Goal: Task Accomplishment & Management: Manage account settings

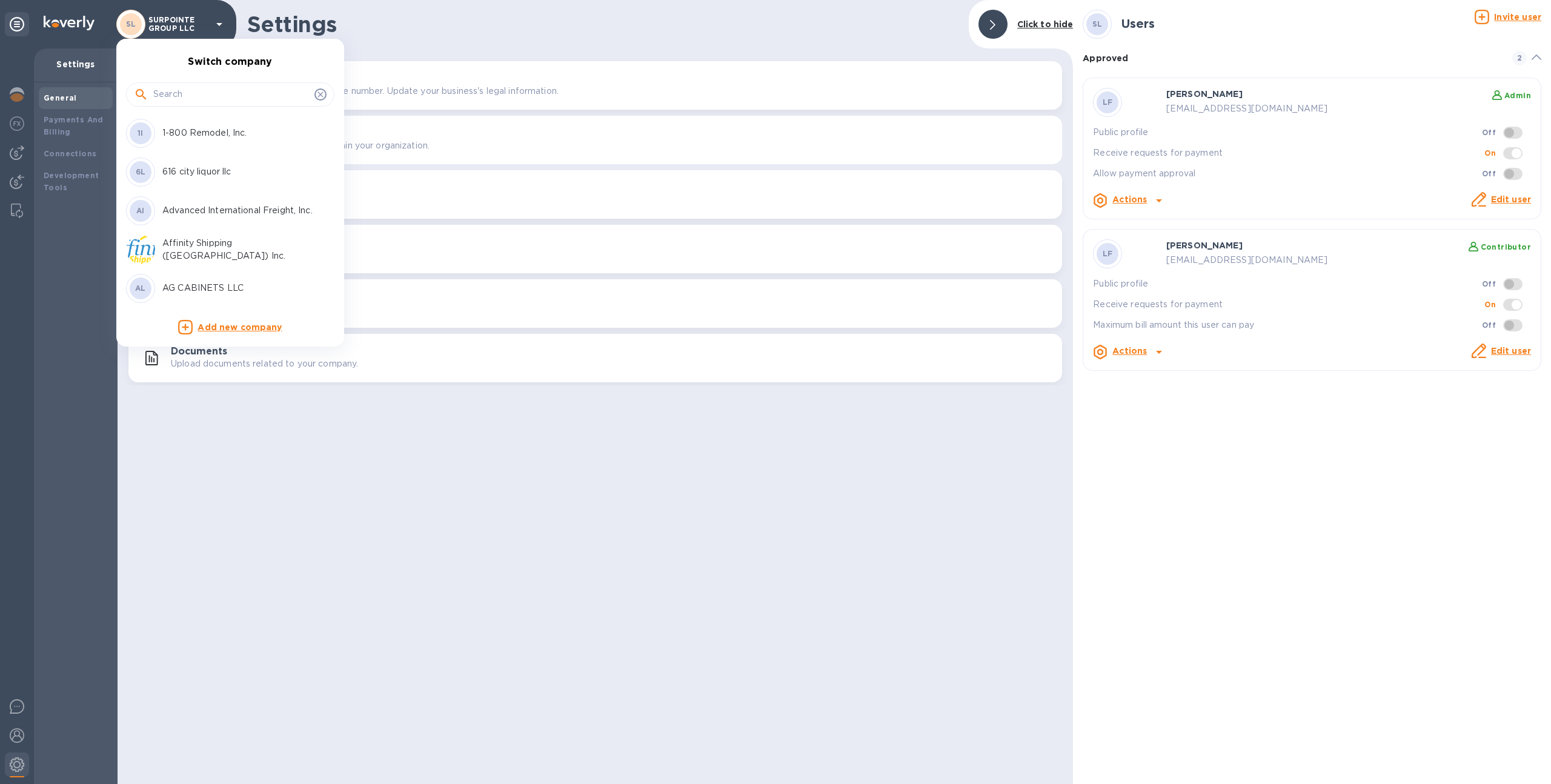
click at [185, 93] on input "text" at bounding box center [231, 94] width 156 height 18
type input "lang"
click at [193, 125] on div "LL Lang and Schwander LLC" at bounding box center [220, 133] width 189 height 29
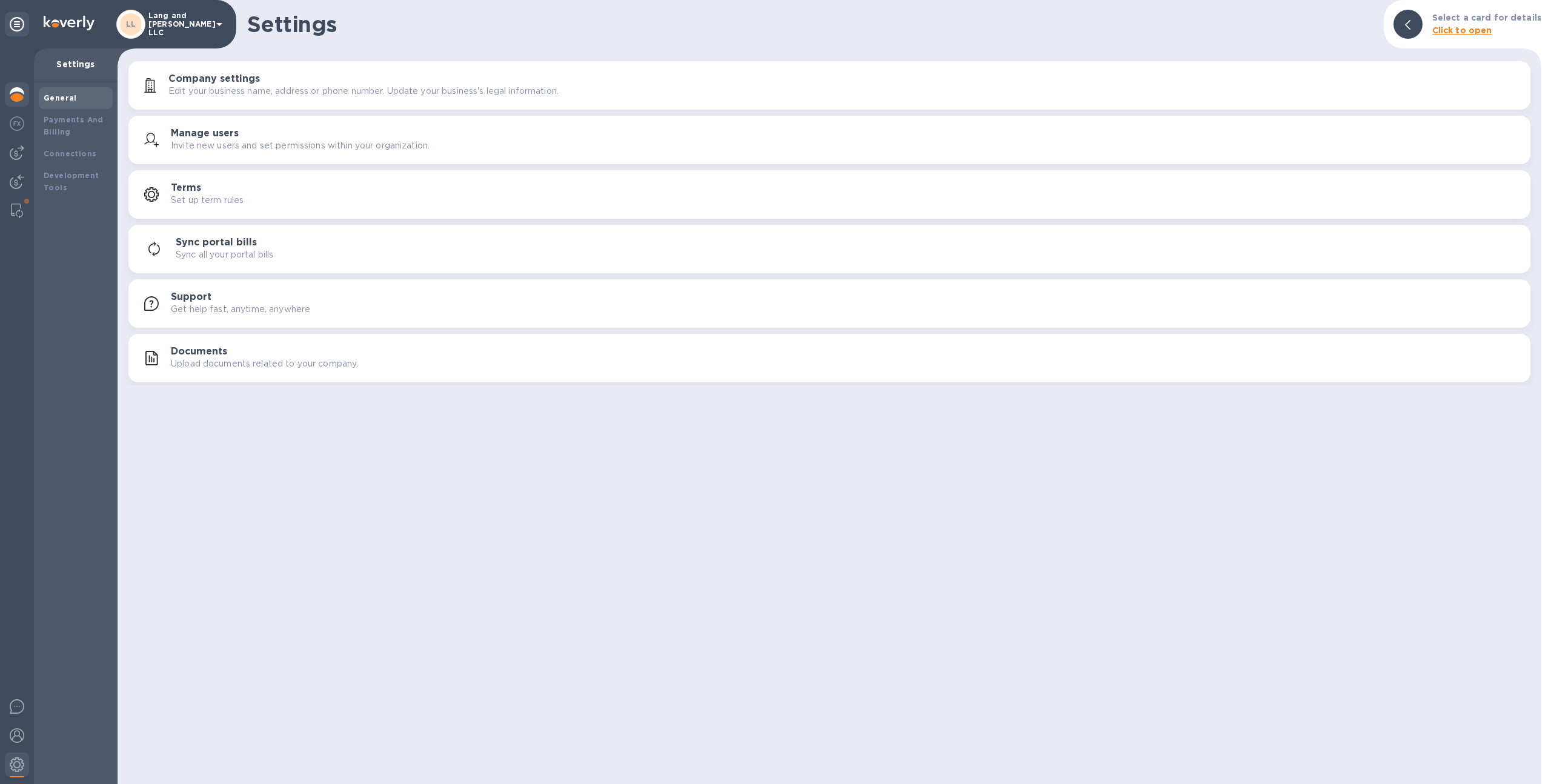
click at [20, 103] on div at bounding box center [17, 95] width 24 height 27
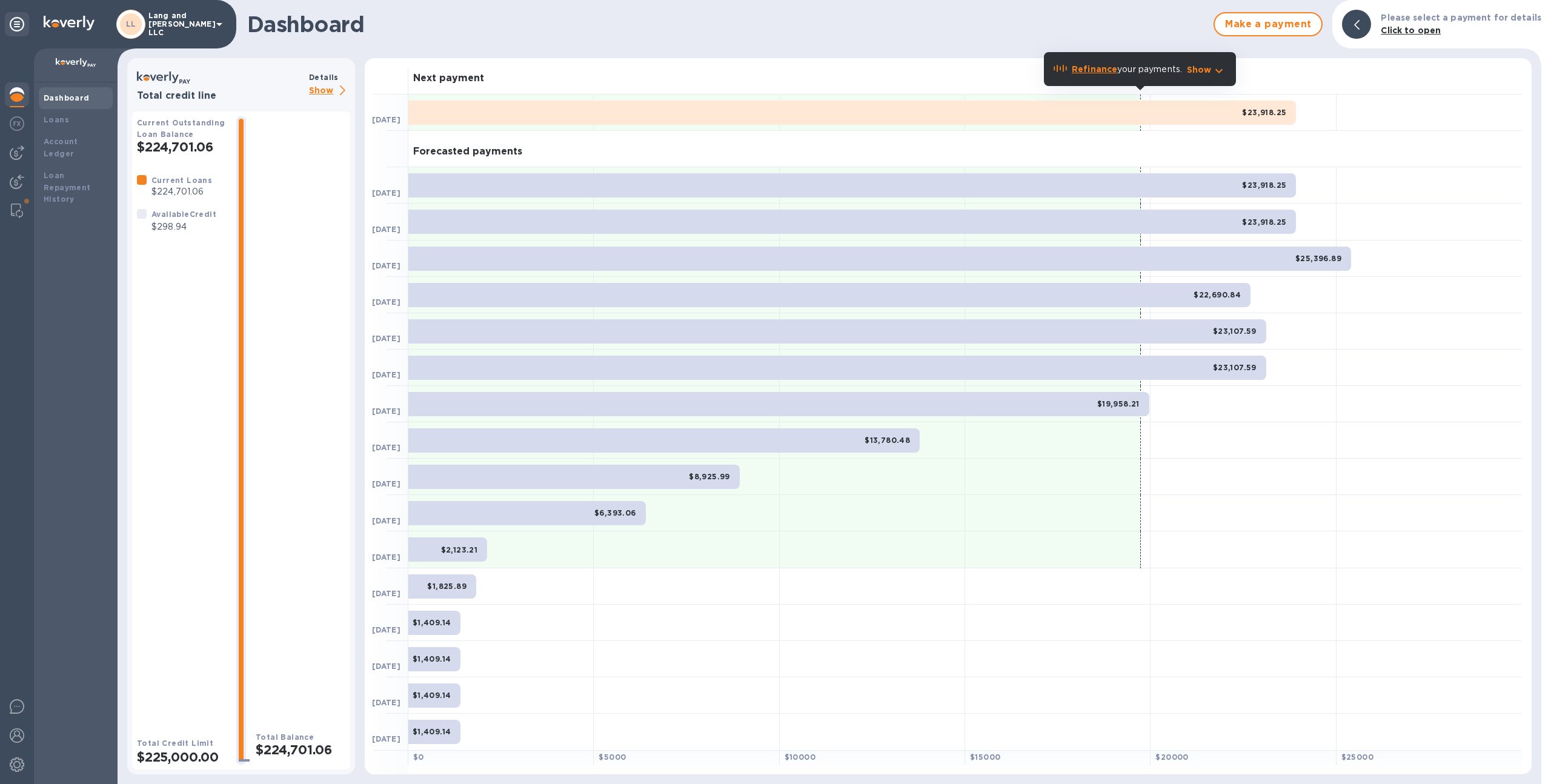
click at [325, 88] on p "Show" at bounding box center [329, 91] width 41 height 15
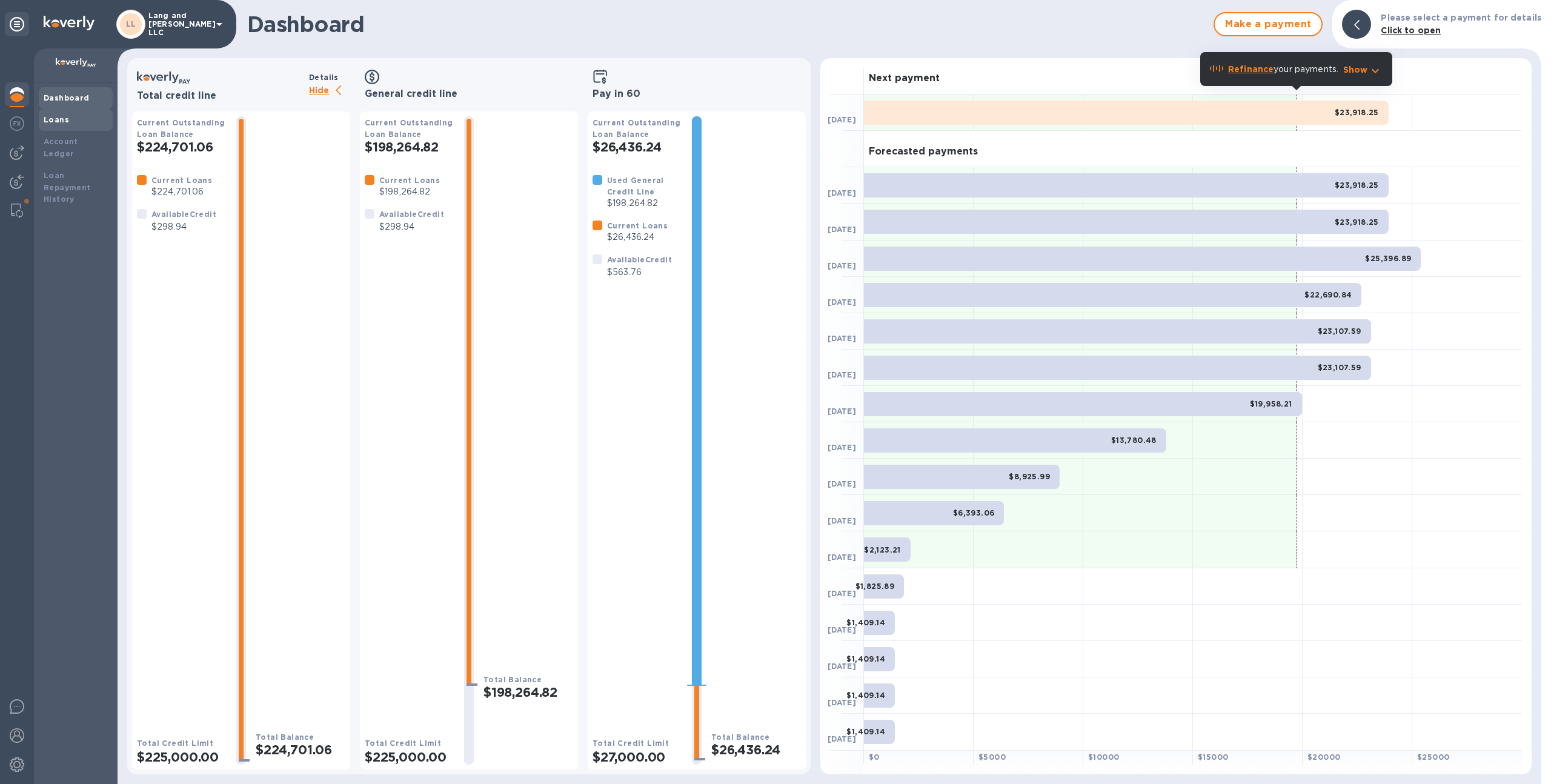
click at [66, 115] on b "Loans" at bounding box center [56, 119] width 25 height 9
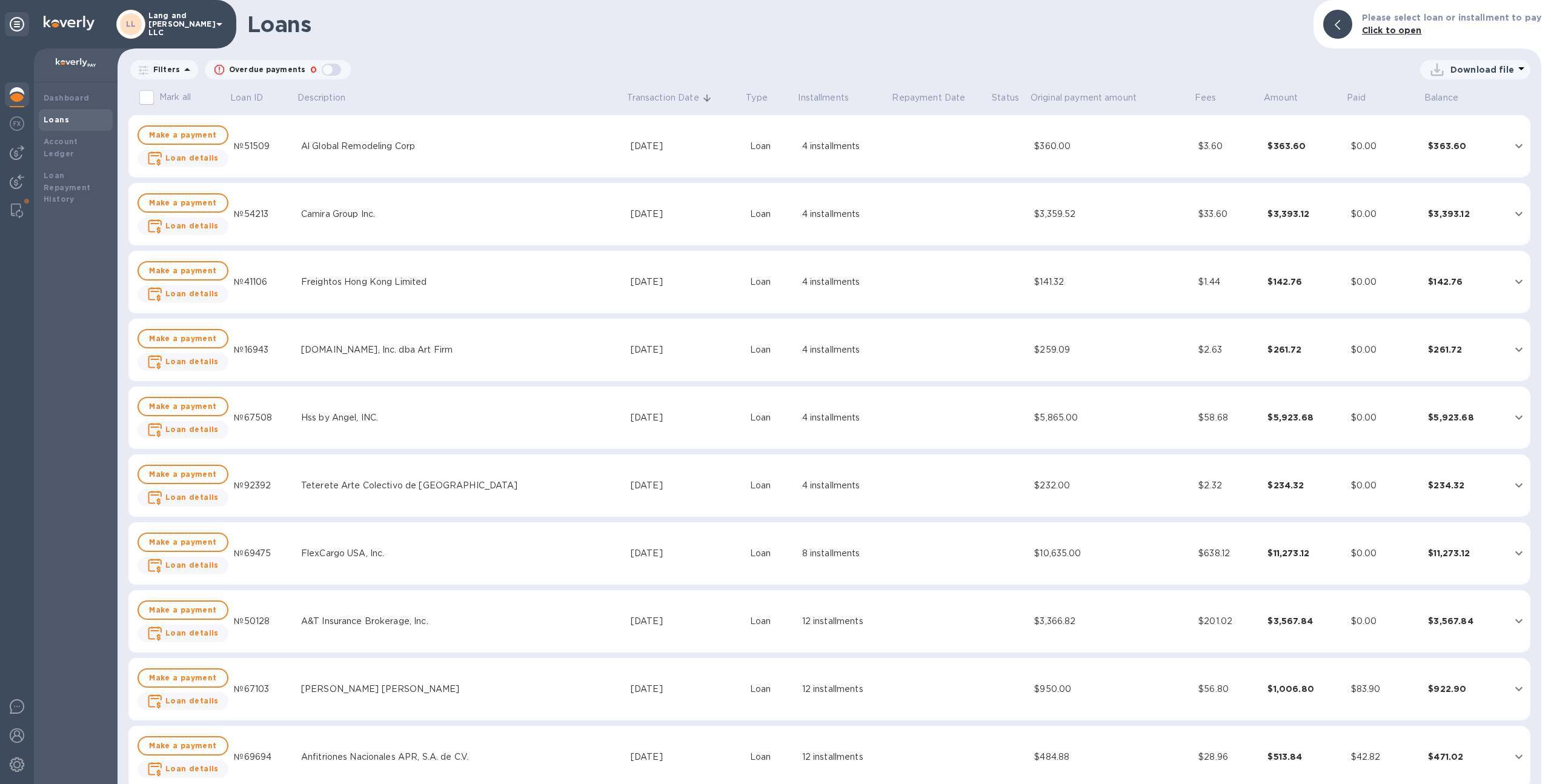
scroll to position [68, 0]
click at [198, 545] on span "Make a payment" at bounding box center [183, 544] width 69 height 15
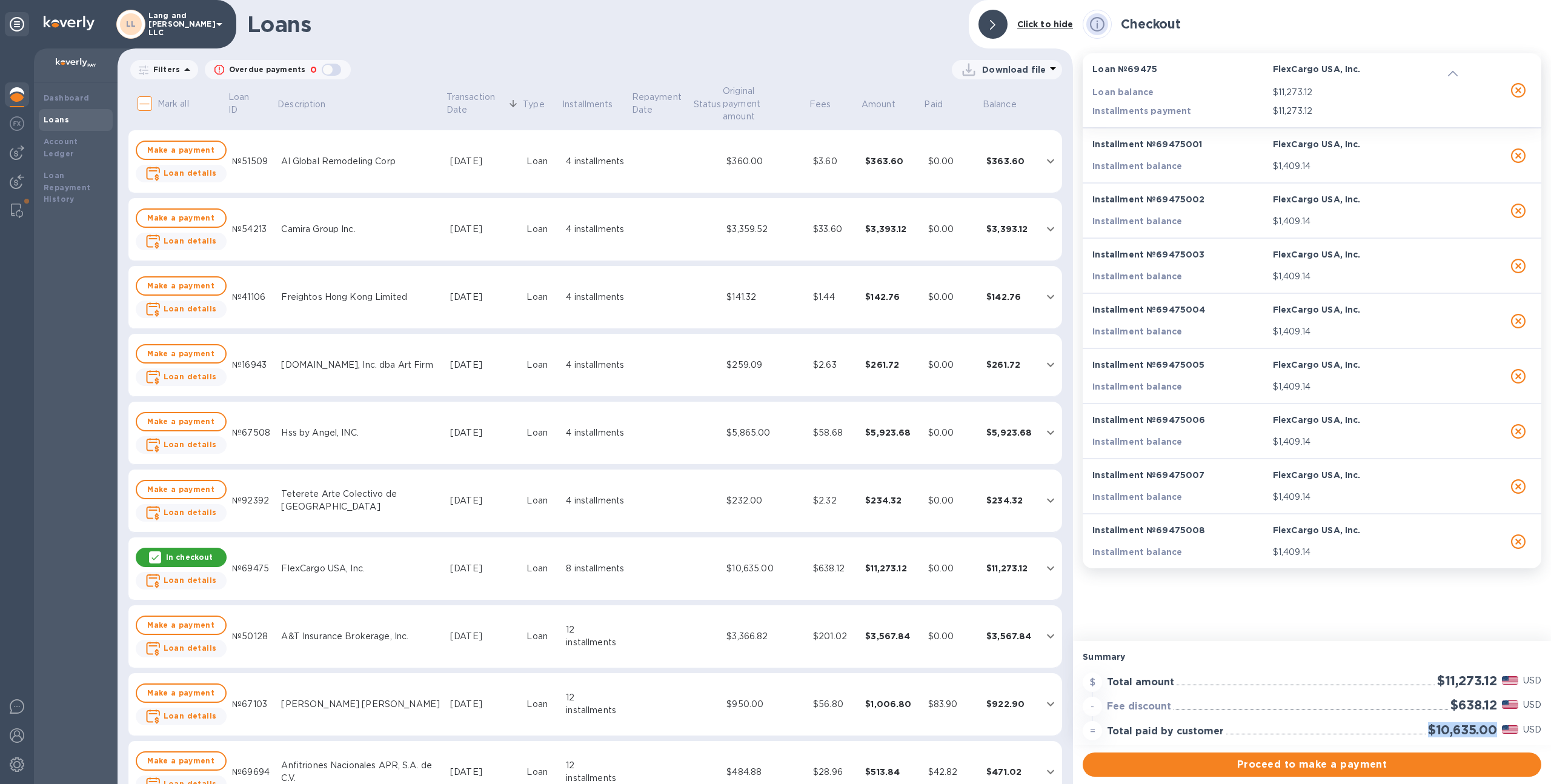
drag, startPoint x: 1495, startPoint y: 732, endPoint x: 1424, endPoint y: 732, distance: 71.0
click at [1426, 732] on div "$10,635.00" at bounding box center [1463, 730] width 74 height 20
copy h2 "$10,635.00"
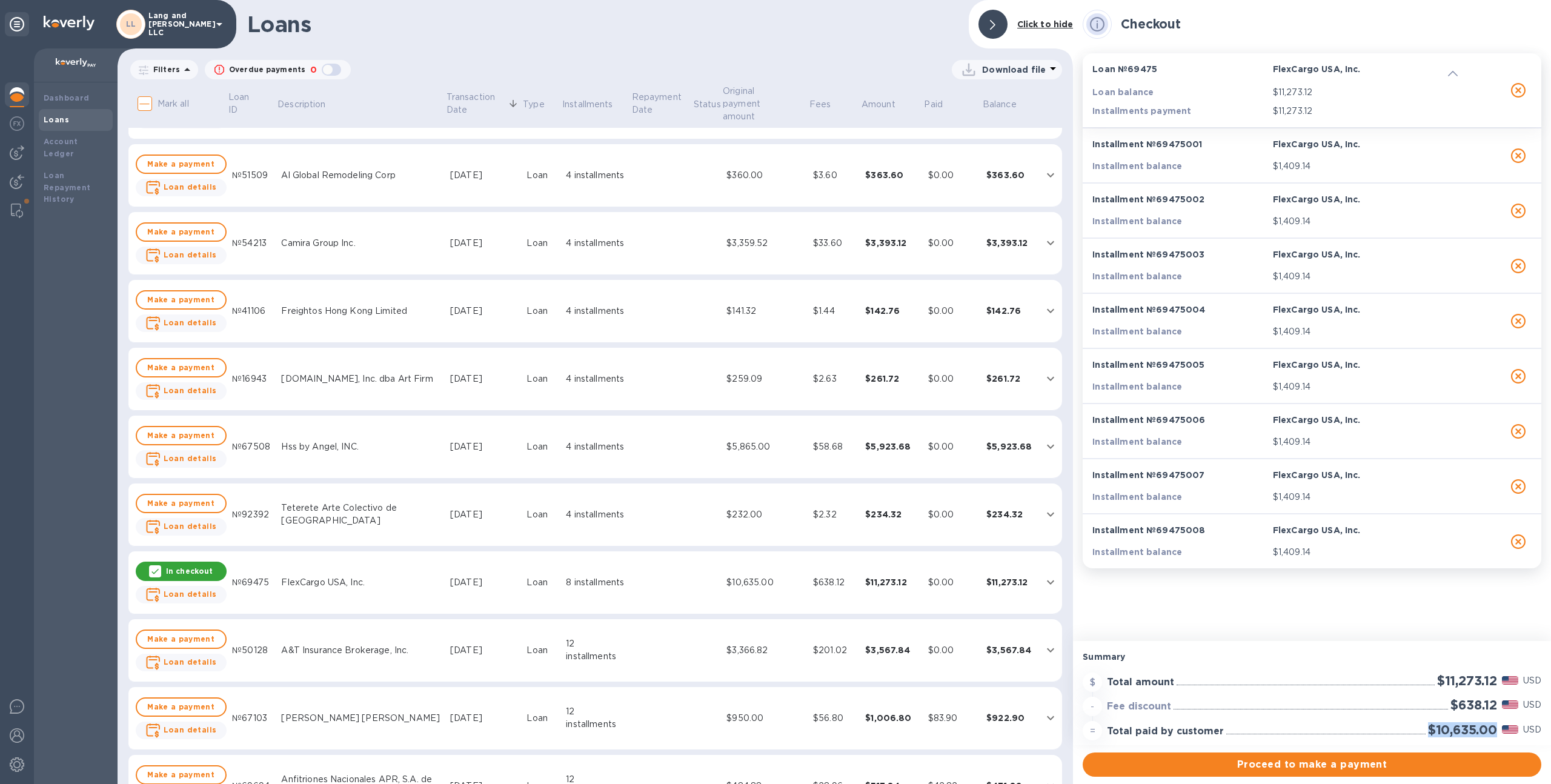
scroll to position [0, 0]
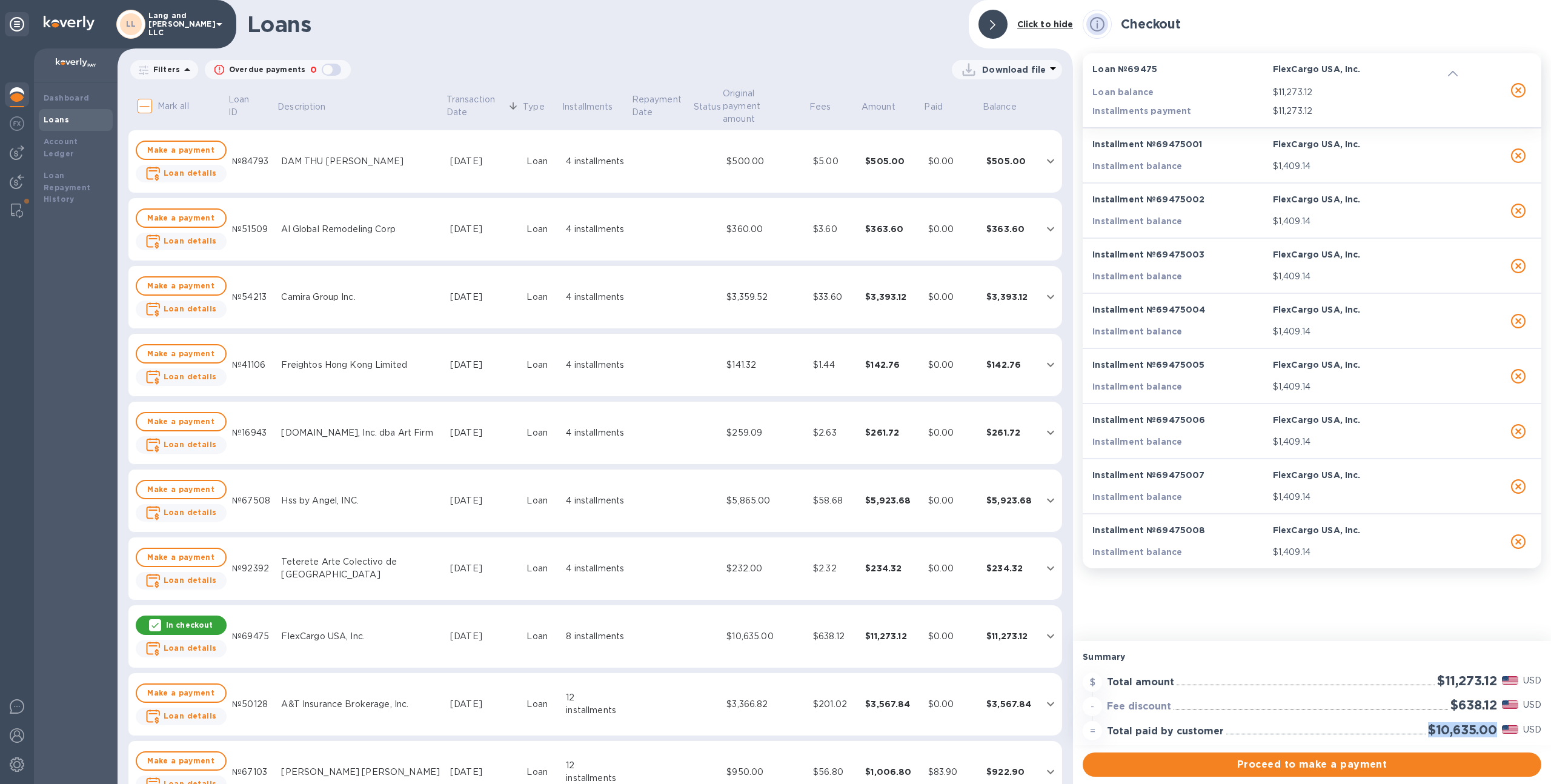
click at [10, 99] on img at bounding box center [17, 94] width 15 height 15
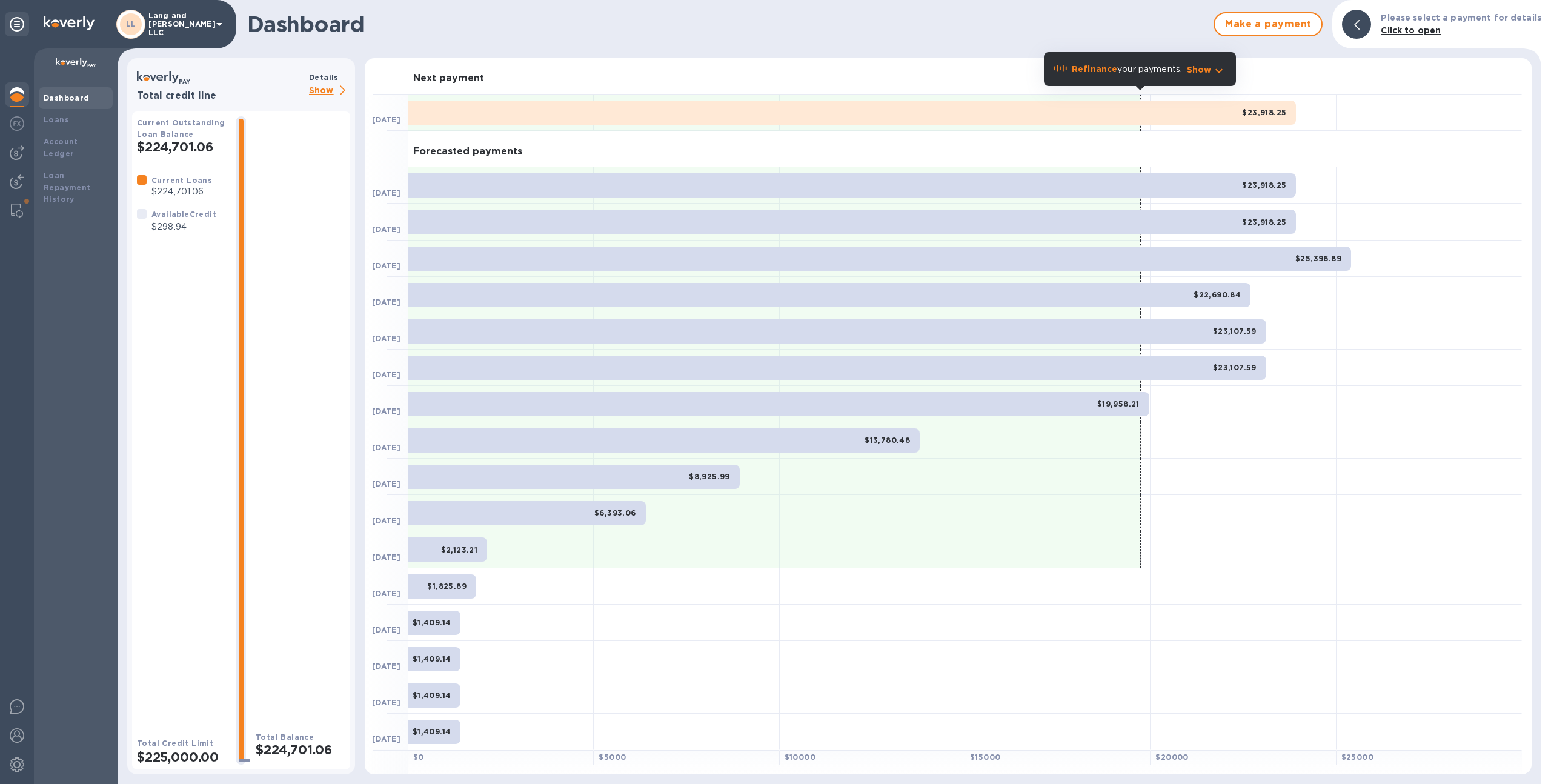
click at [337, 85] on p "Show" at bounding box center [329, 91] width 41 height 15
